Goal: Complete application form

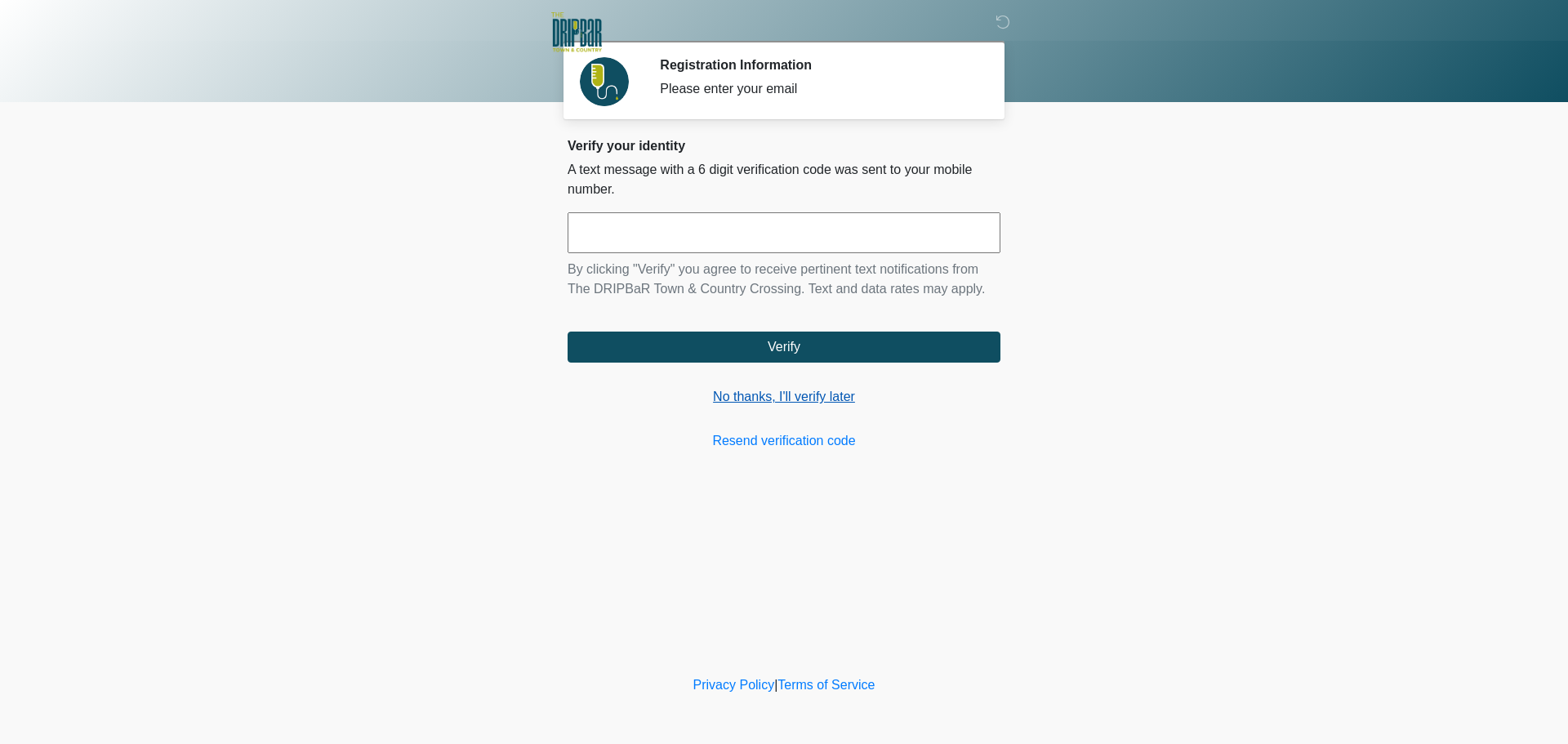
click at [751, 401] on link "No thanks, I'll verify later" at bounding box center [784, 396] width 432 height 20
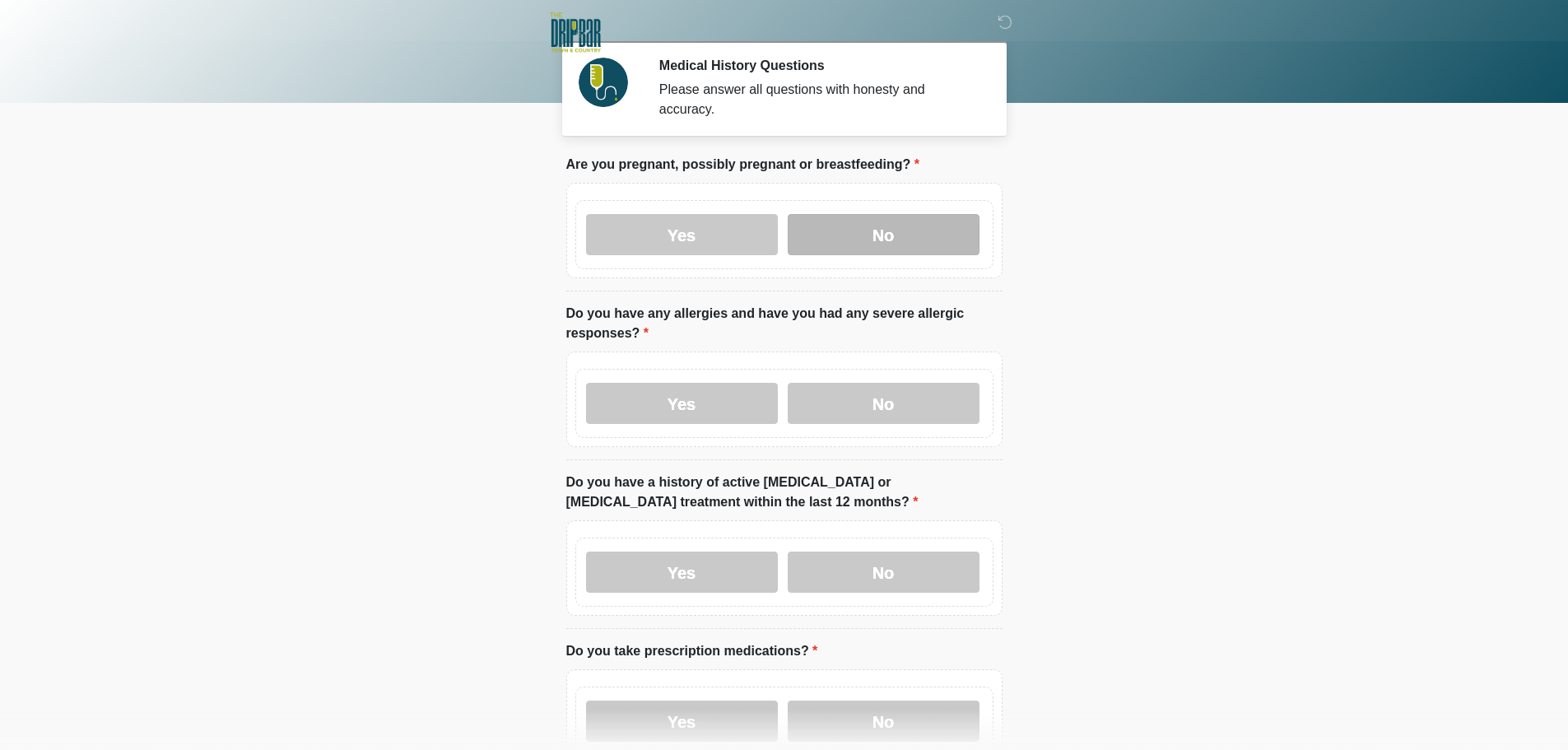
click at [842, 225] on label "No" at bounding box center [883, 235] width 192 height 42
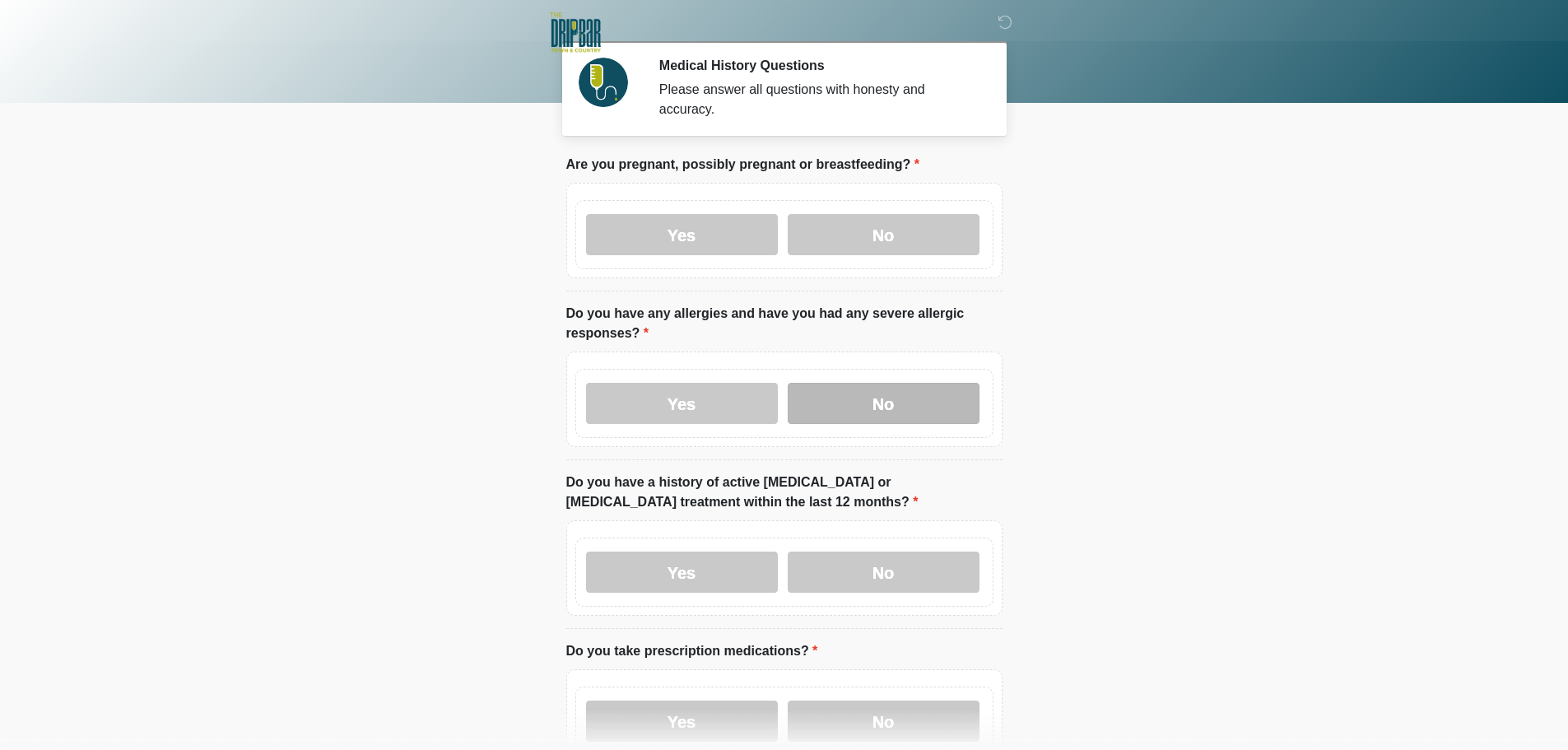
click at [880, 390] on label "No" at bounding box center [883, 404] width 192 height 42
click at [869, 562] on label "No" at bounding box center [883, 572] width 192 height 42
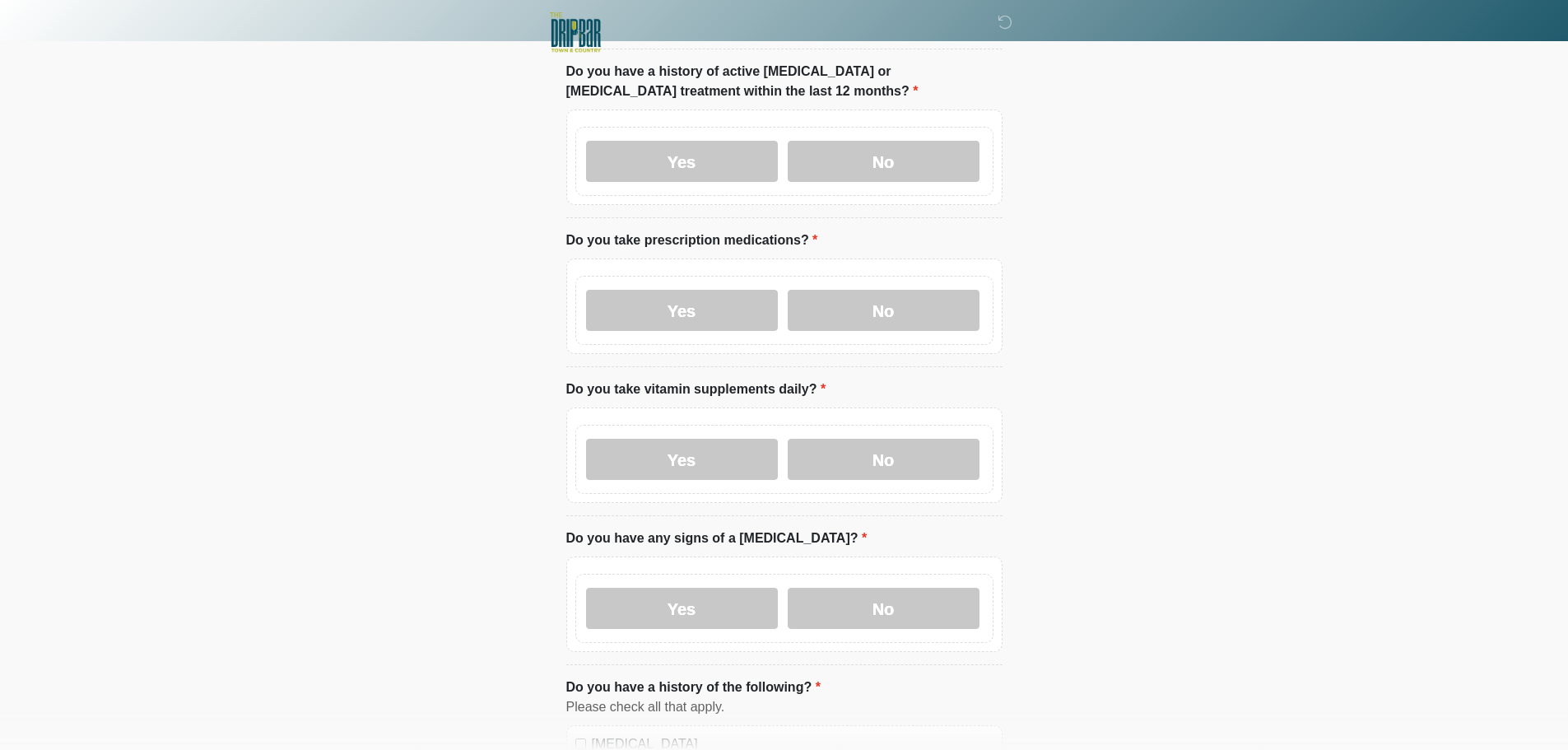
scroll to position [411, 0]
click at [863, 289] on label "No" at bounding box center [883, 309] width 192 height 42
click at [889, 454] on label "No" at bounding box center [883, 458] width 192 height 42
click at [876, 587] on label "No" at bounding box center [883, 608] width 192 height 42
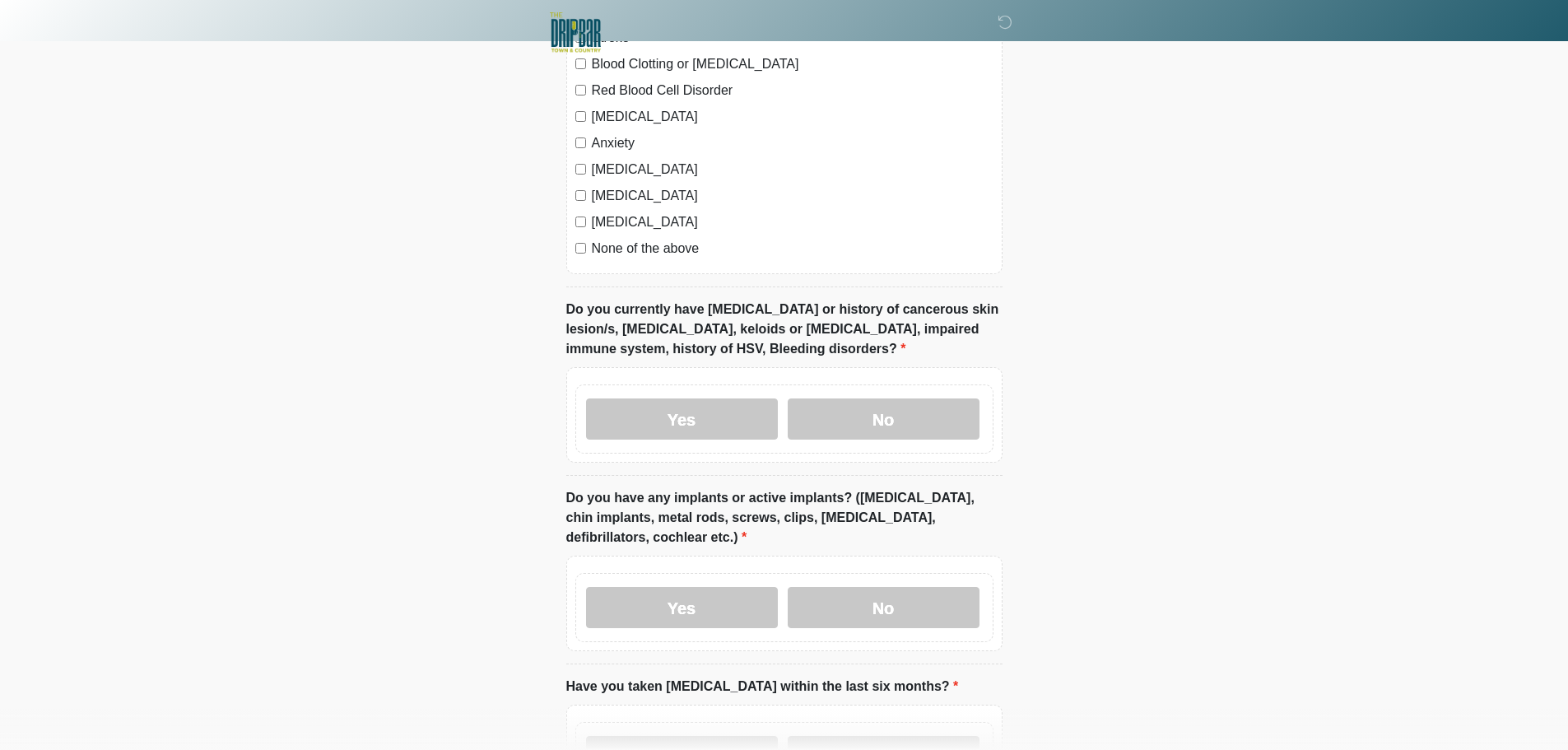
scroll to position [1234, 0]
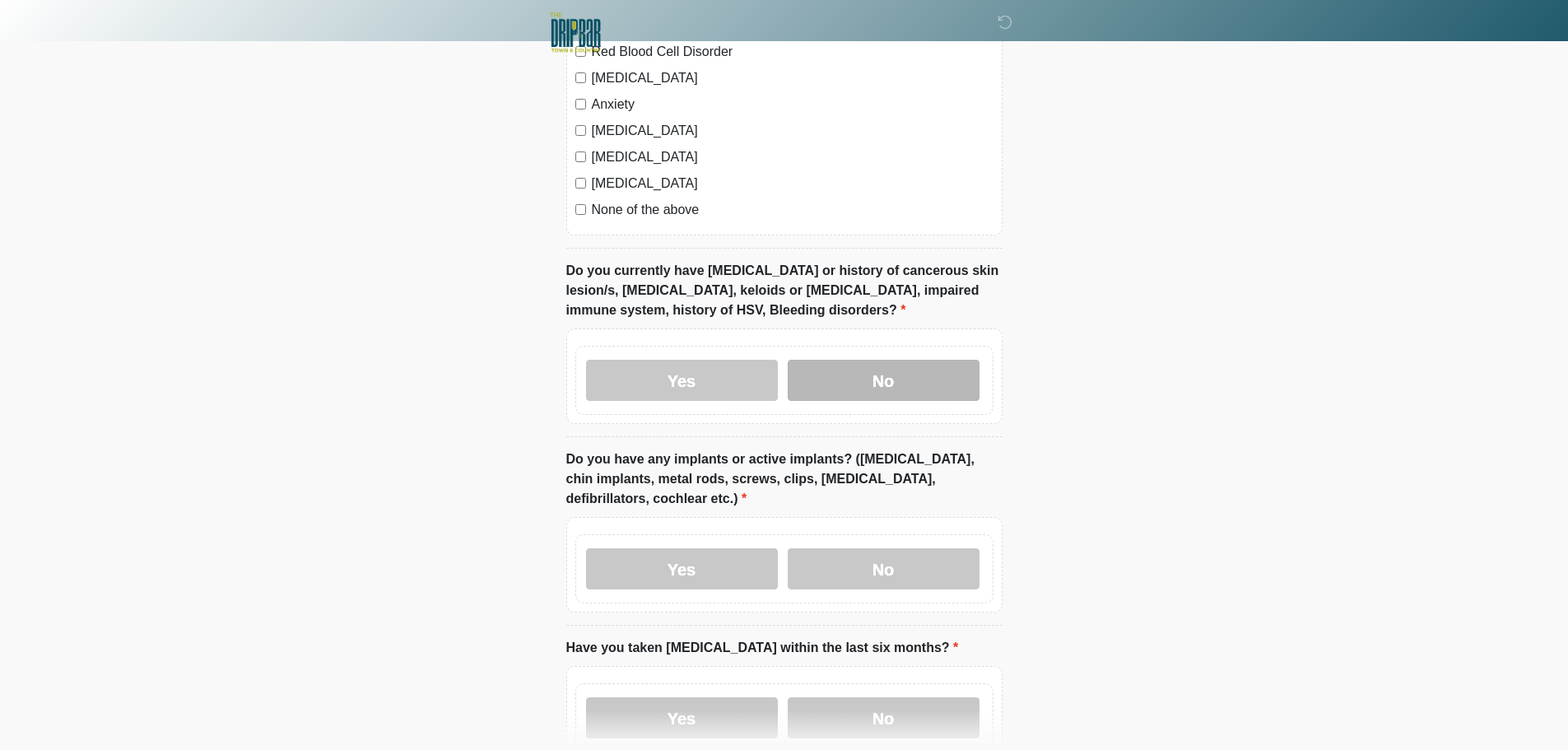
click at [885, 359] on label "No" at bounding box center [883, 380] width 192 height 42
click at [865, 548] on label "No" at bounding box center [883, 569] width 192 height 42
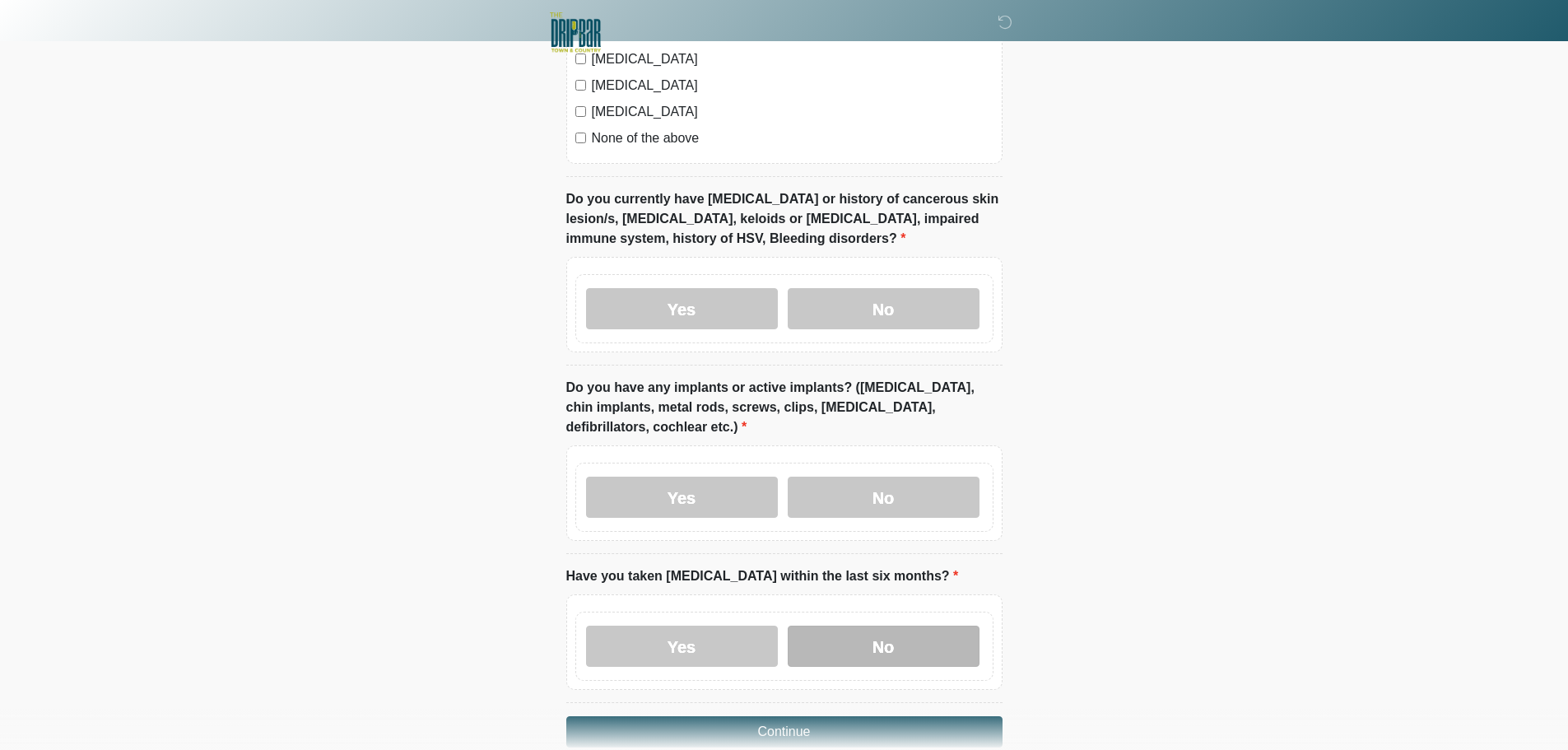
scroll to position [1376, 0]
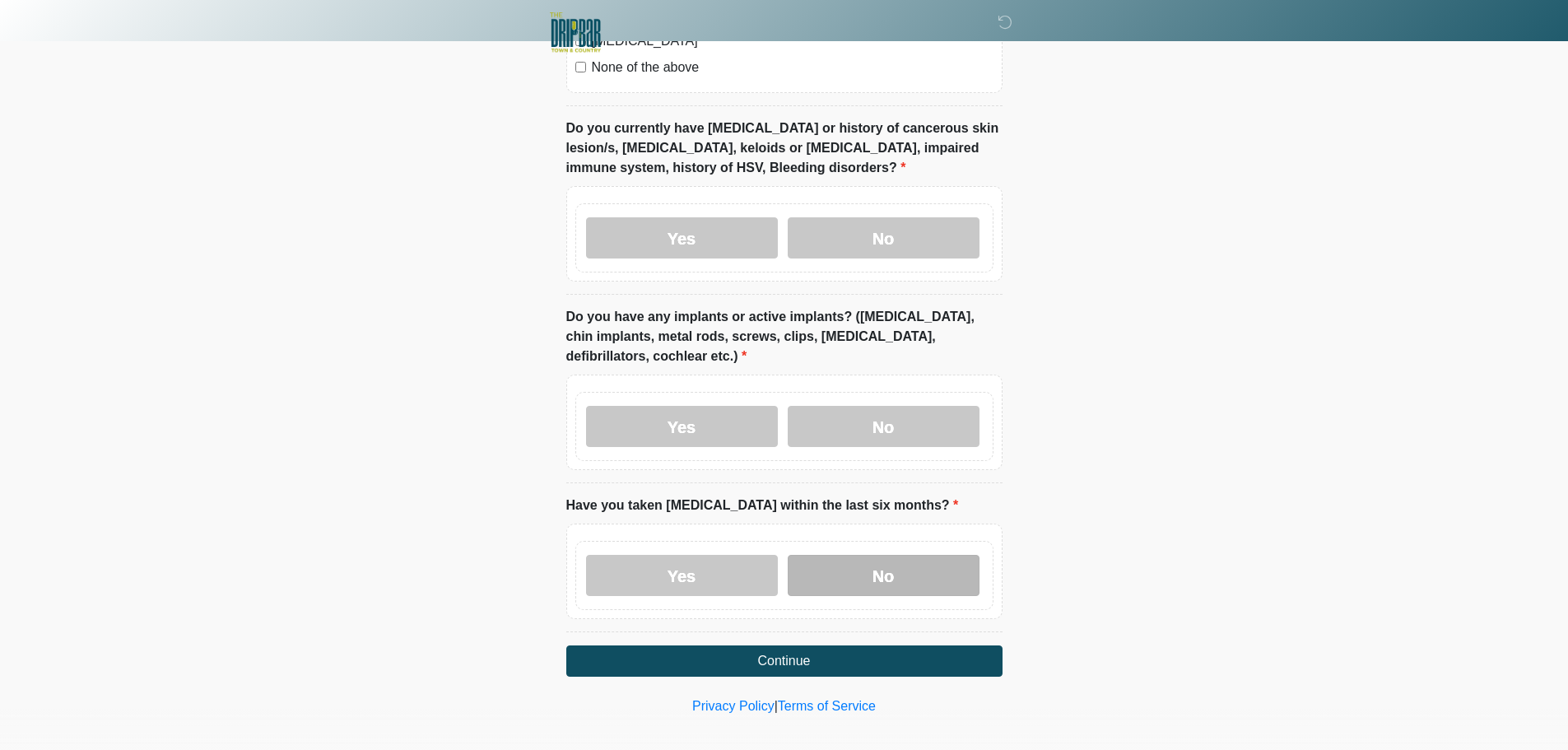
click at [867, 555] on label "No" at bounding box center [883, 575] width 192 height 42
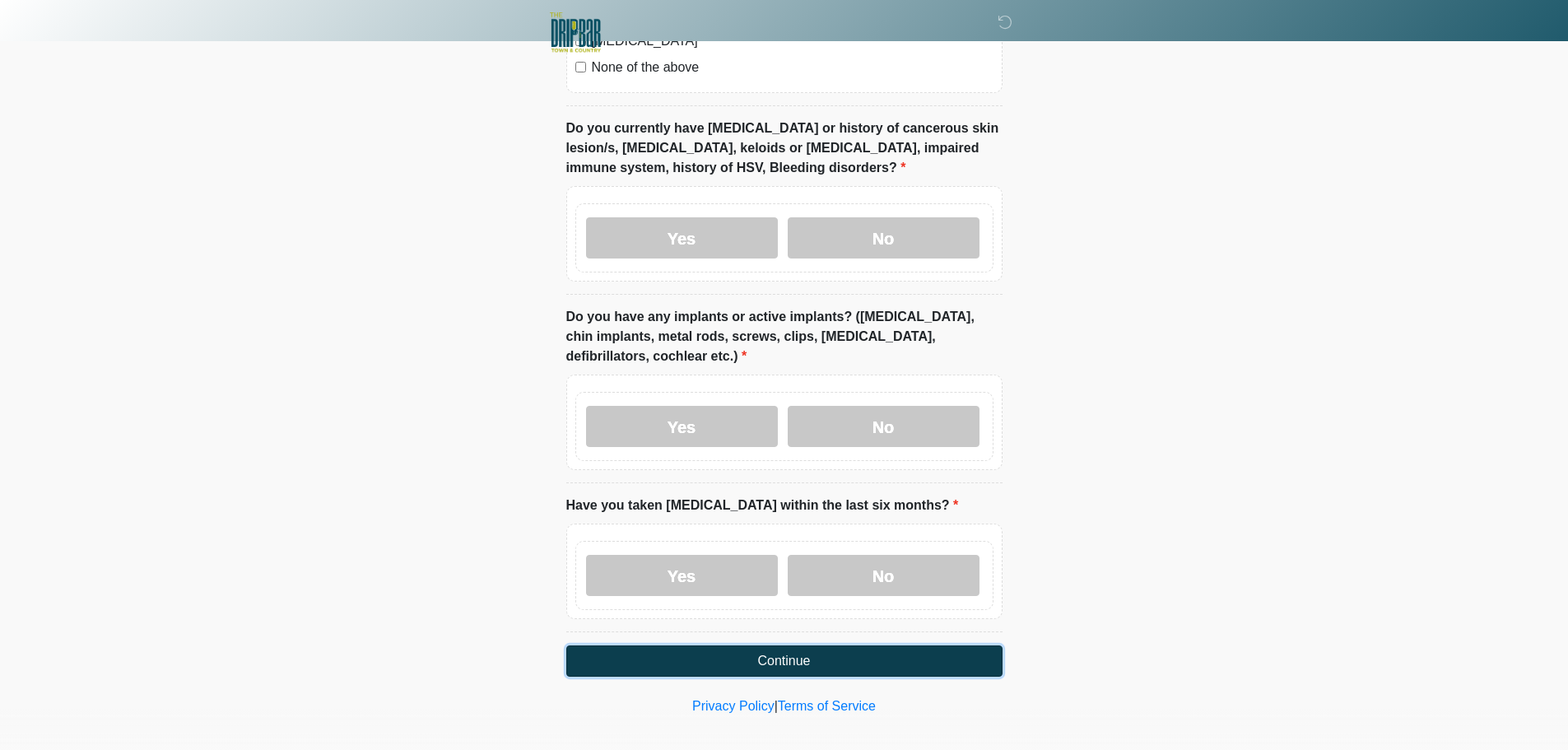
click at [756, 647] on button "Continue" at bounding box center [784, 660] width 436 height 31
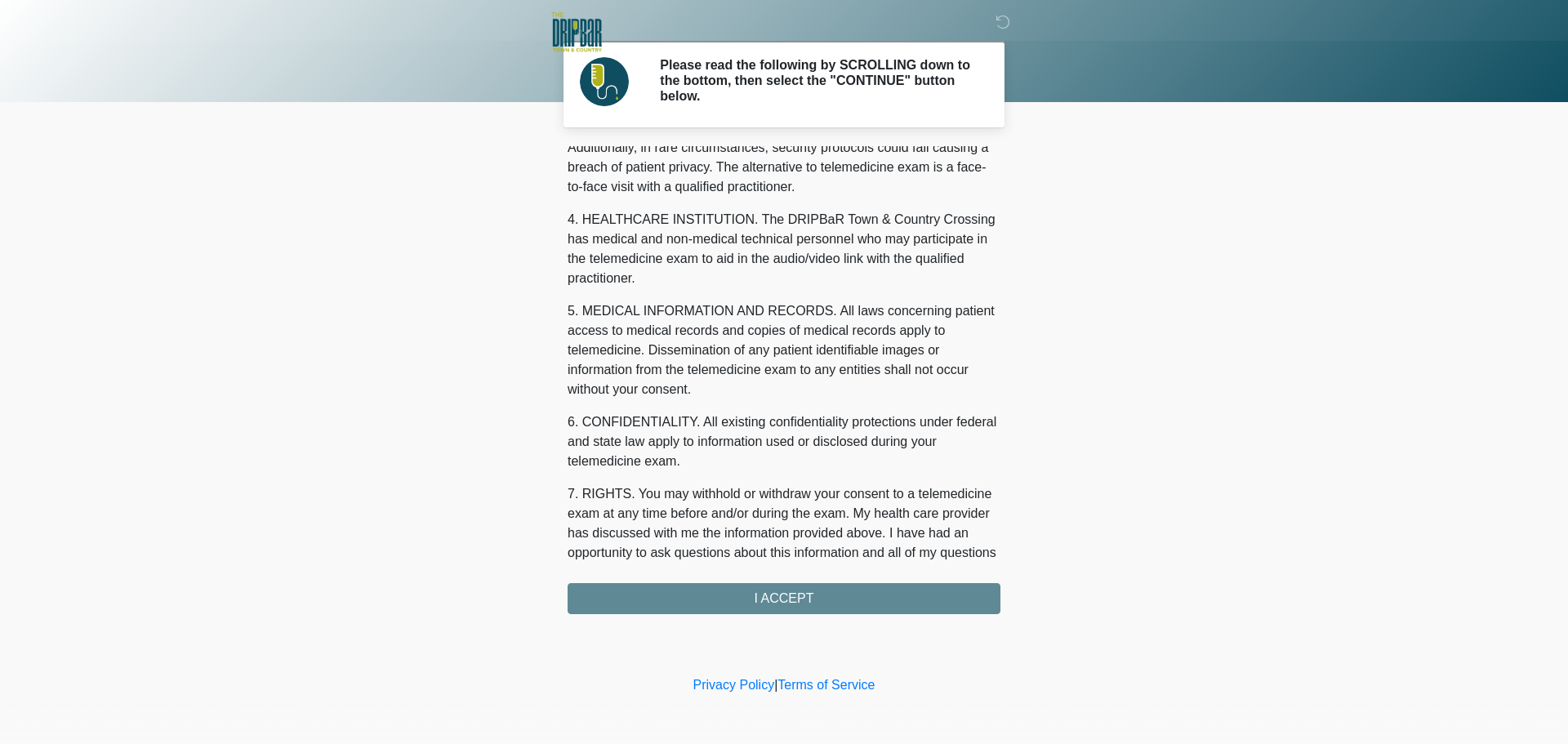
scroll to position [549, 0]
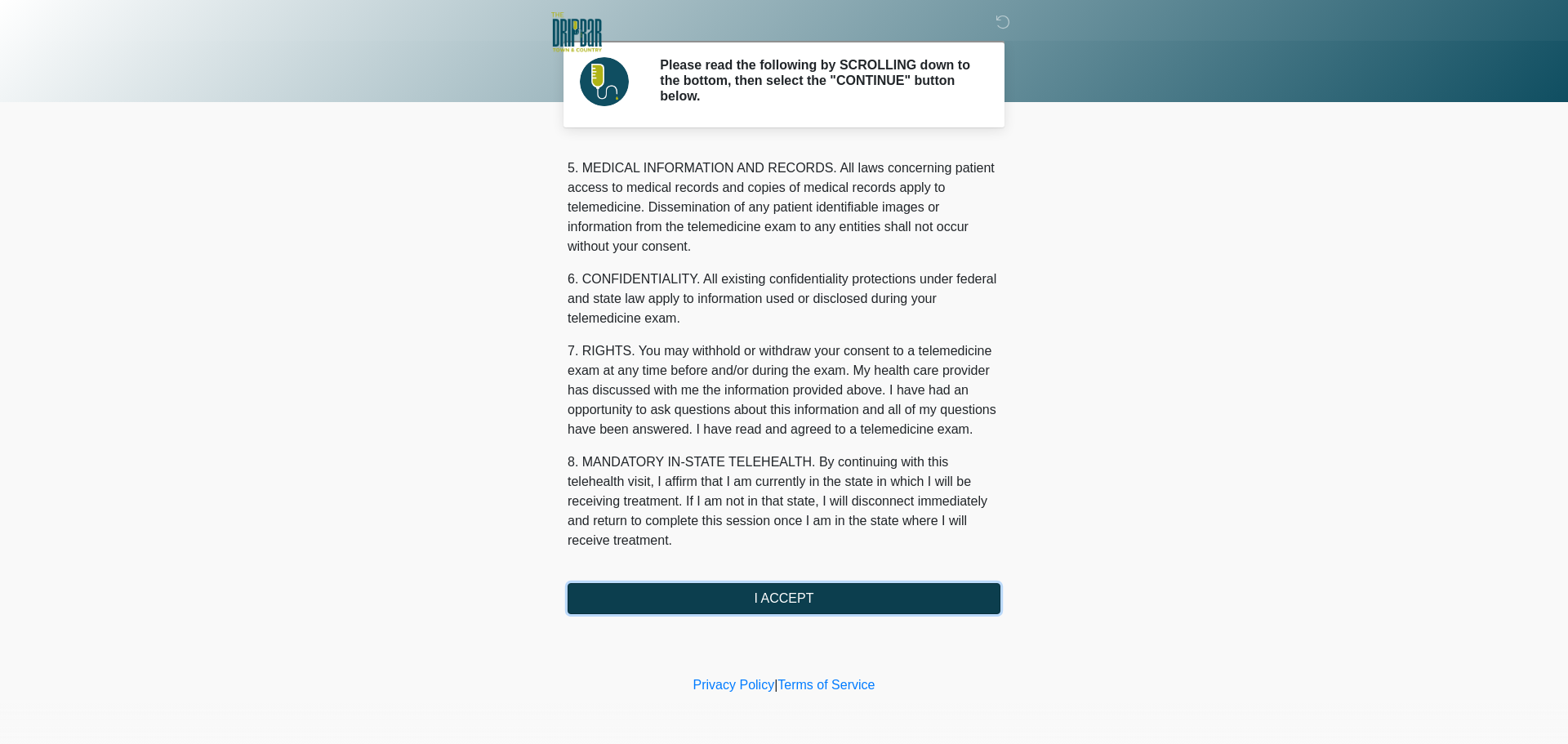
click at [753, 601] on button "I ACCEPT" at bounding box center [784, 598] width 432 height 31
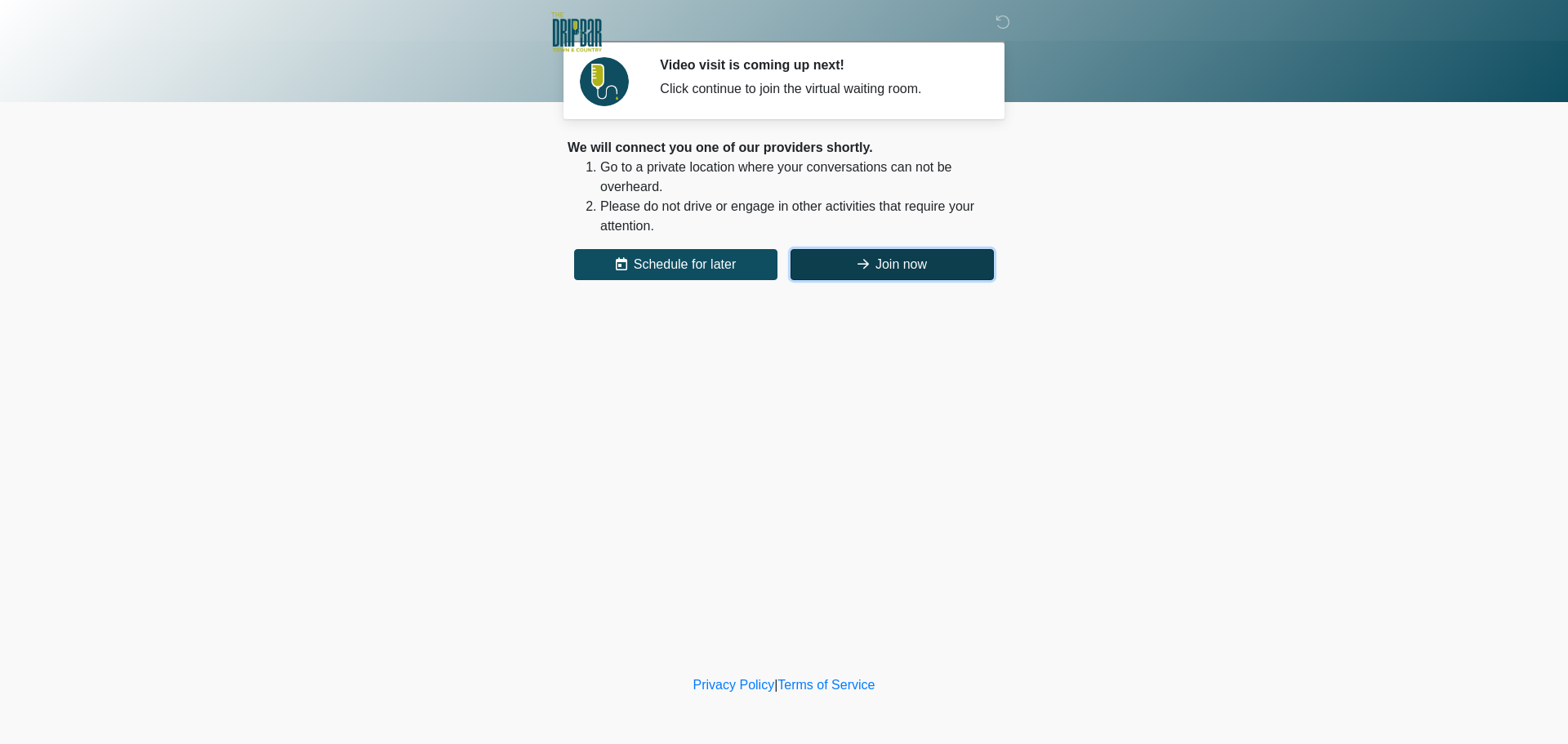
click at [936, 253] on button "Join now" at bounding box center [891, 264] width 203 height 31
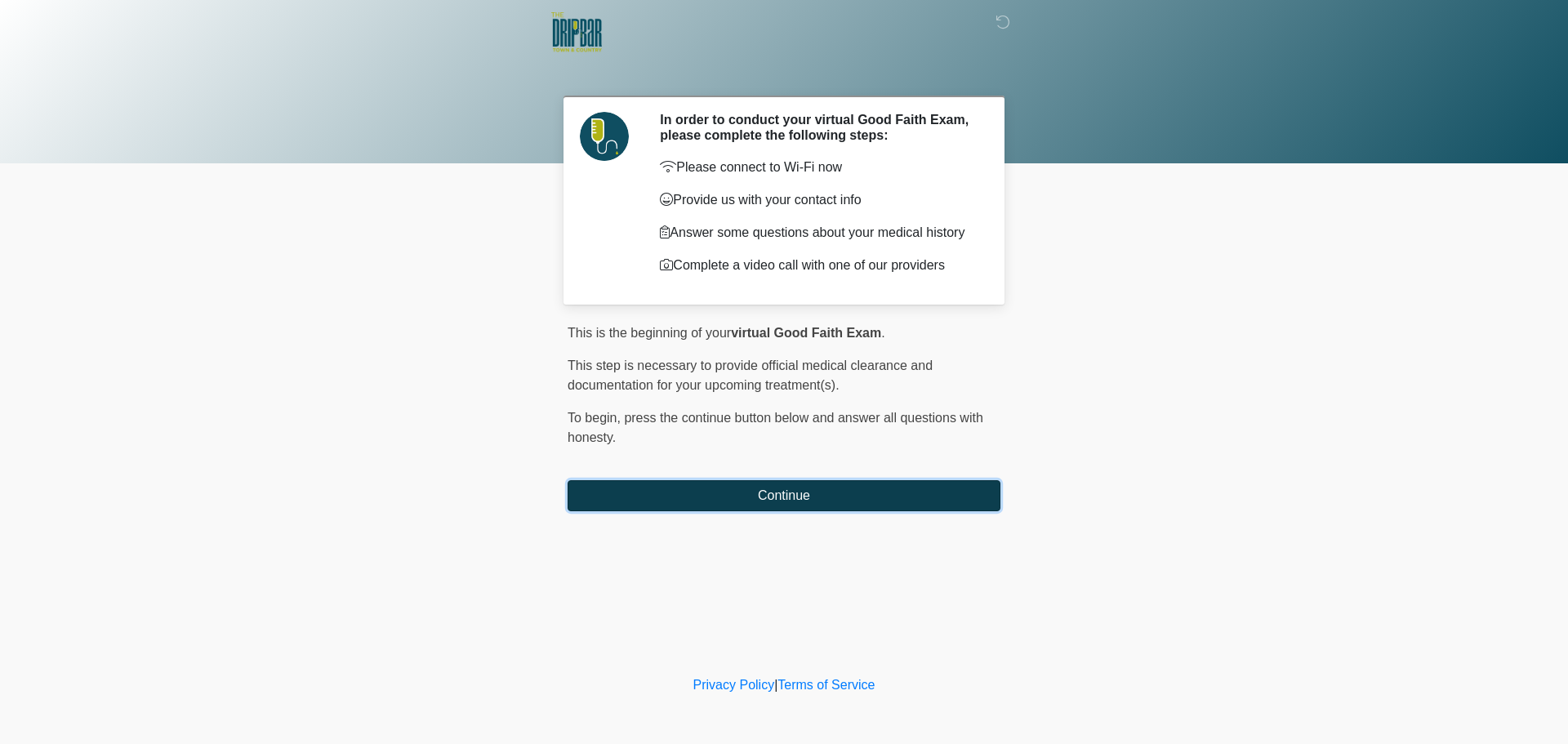
click at [735, 482] on button "Continue" at bounding box center [784, 495] width 432 height 31
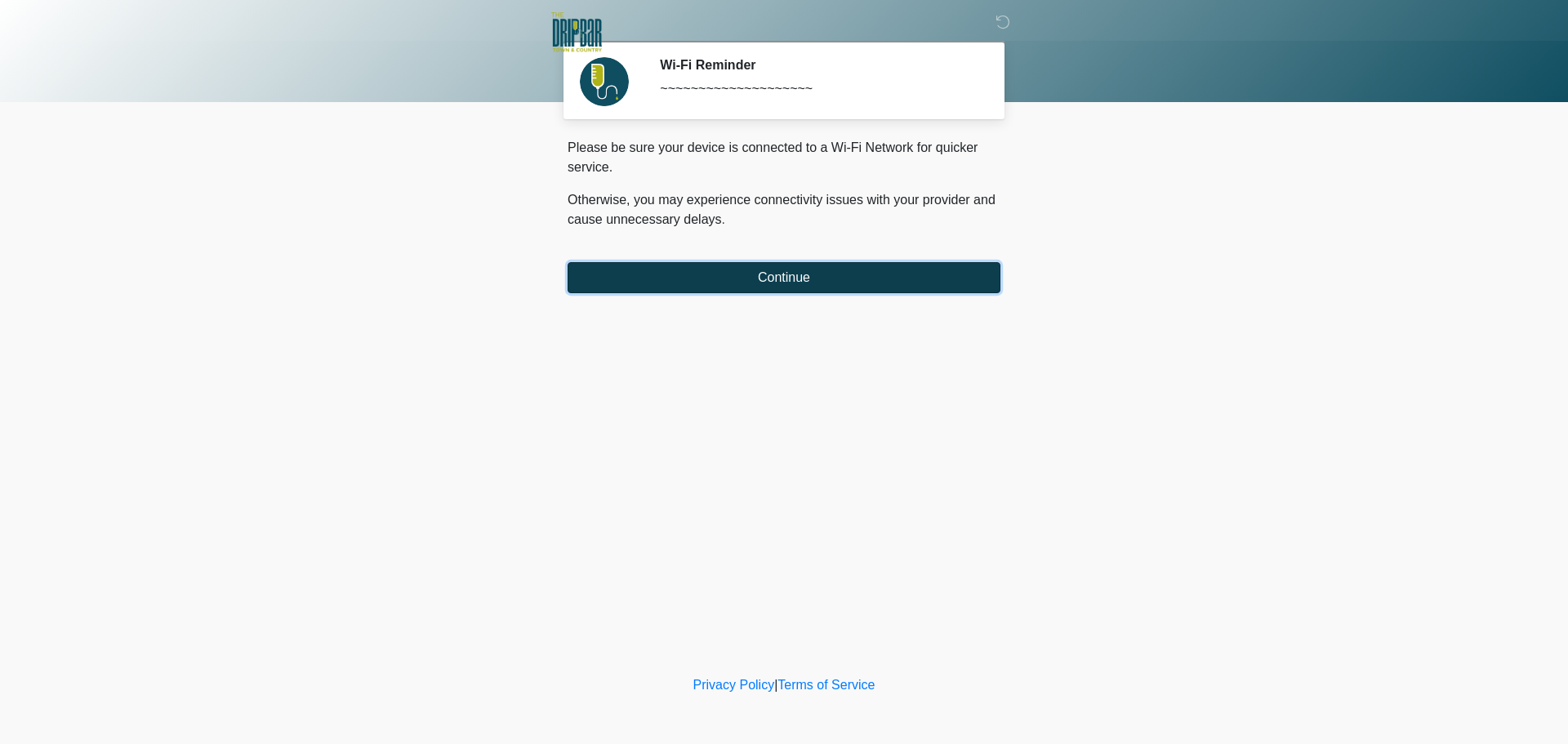
click at [760, 280] on button "Continue" at bounding box center [784, 277] width 432 height 31
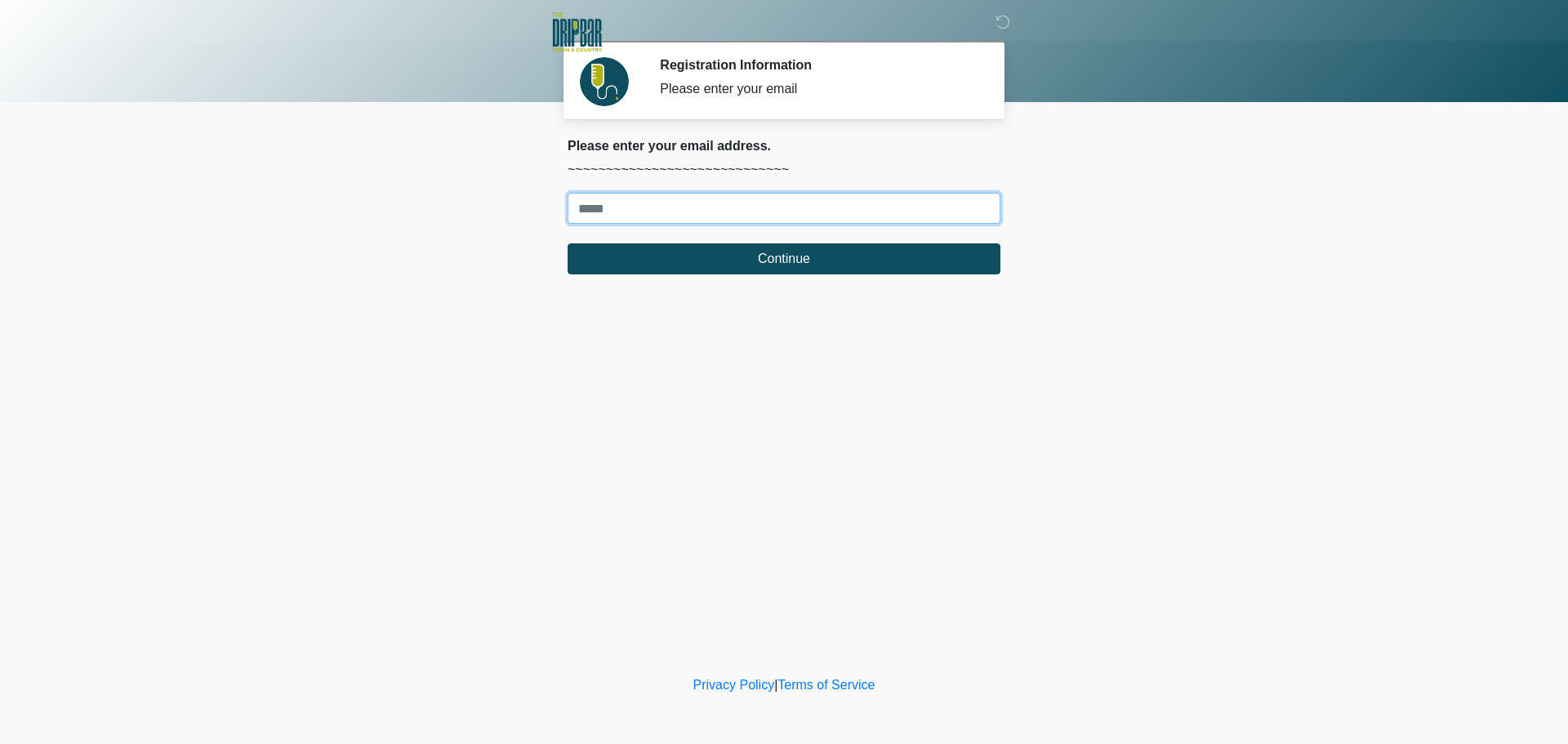
click at [676, 214] on input "Where should we email your treatment plan?" at bounding box center [784, 208] width 432 height 31
type input "*"
